Goal: Information Seeking & Learning: Learn about a topic

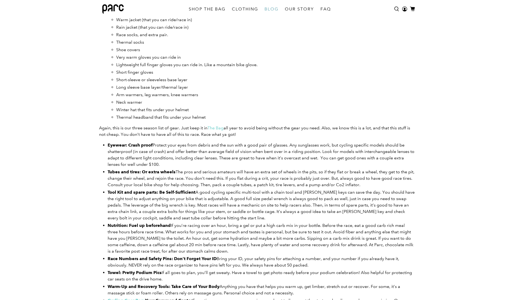
scroll to position [415, 0]
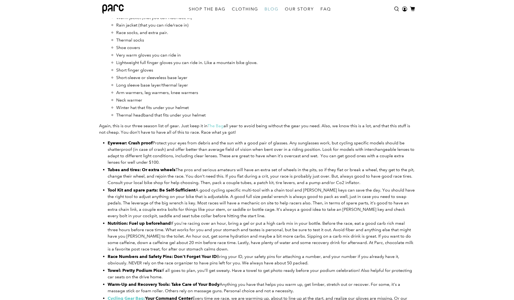
drag, startPoint x: 158, startPoint y: 139, endPoint x: 308, endPoint y: 161, distance: 151.3
click at [308, 161] on div "For most people, criterium racing (crit racing) is going to be the most accessi…" at bounding box center [257, 175] width 316 height 695
click at [308, 161] on li "Eyewear: Crash proof Protect your eyes from debris and the sun with a good pair…" at bounding box center [261, 153] width 307 height 26
drag, startPoint x: 308, startPoint y: 161, endPoint x: 101, endPoint y: 142, distance: 207.7
click at [101, 142] on div "For most people, criterium racing (crit racing) is going to be the most accessi…" at bounding box center [257, 175] width 316 height 695
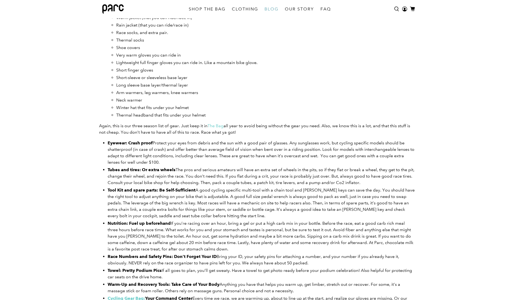
click at [101, 142] on div "For most people, criterium racing (crit racing) is going to be the most accessi…" at bounding box center [257, 175] width 316 height 695
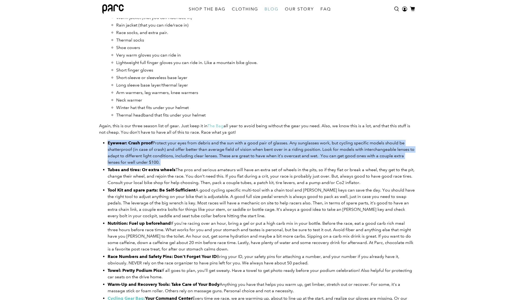
drag, startPoint x: 101, startPoint y: 142, endPoint x: 372, endPoint y: 161, distance: 271.6
click at [373, 161] on div "For most people, criterium racing (crit racing) is going to be the most accessi…" at bounding box center [257, 175] width 316 height 695
click at [372, 161] on li "Eyewear: Crash proof Protect your eyes from debris and the sun with a good pair…" at bounding box center [261, 153] width 307 height 26
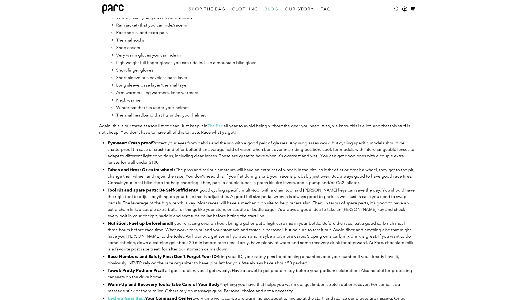
drag, startPoint x: 372, startPoint y: 161, endPoint x: 104, endPoint y: 137, distance: 268.8
click at [104, 137] on div "For most people, criterium racing (crit racing) is going to be the most accessi…" at bounding box center [257, 175] width 316 height 695
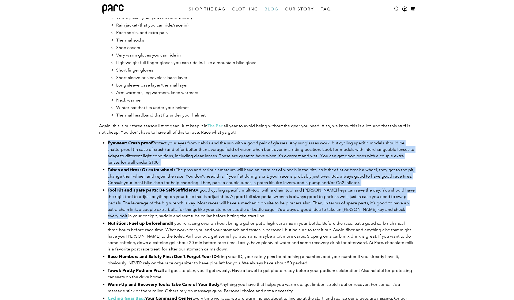
drag, startPoint x: 104, startPoint y: 137, endPoint x: 413, endPoint y: 212, distance: 317.4
click at [413, 212] on div "For most people, criterium racing (crit racing) is going to be the most accessi…" at bounding box center [257, 175] width 316 height 695
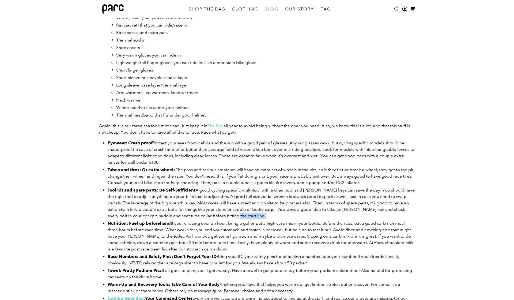
click at [325, 212] on li "Tool Kit and spare parts: Be Self-Sufficient A good cycling specific multi-tool…" at bounding box center [261, 203] width 307 height 32
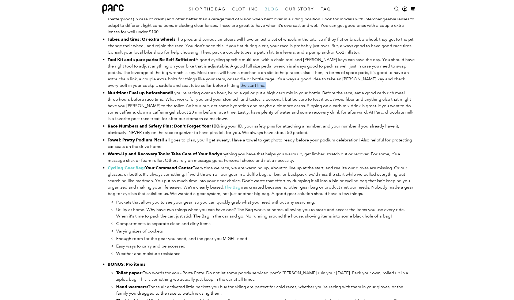
scroll to position [547, 0]
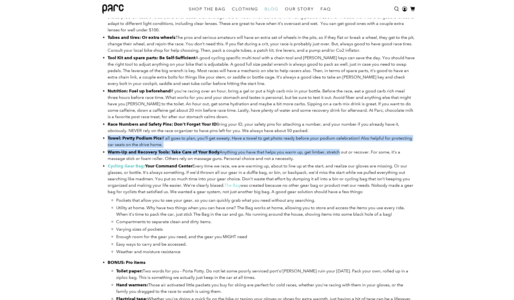
drag, startPoint x: 105, startPoint y: 136, endPoint x: 339, endPoint y: 150, distance: 234.7
click at [339, 149] on div "For most people, criterium racing (crit racing) is going to be the most accessi…" at bounding box center [257, 43] width 316 height 695
click at [339, 150] on span "Anything you have that helps you warm up, get limber, stretch out or recover. F…" at bounding box center [254, 155] width 292 height 12
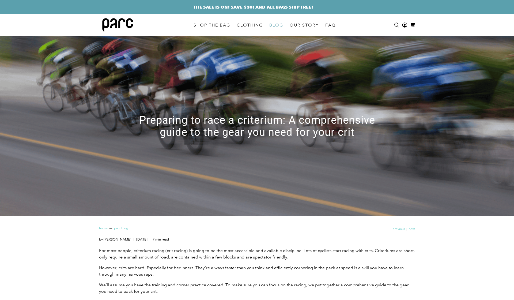
scroll to position [0, 0]
